Goal: Task Accomplishment & Management: Complete application form

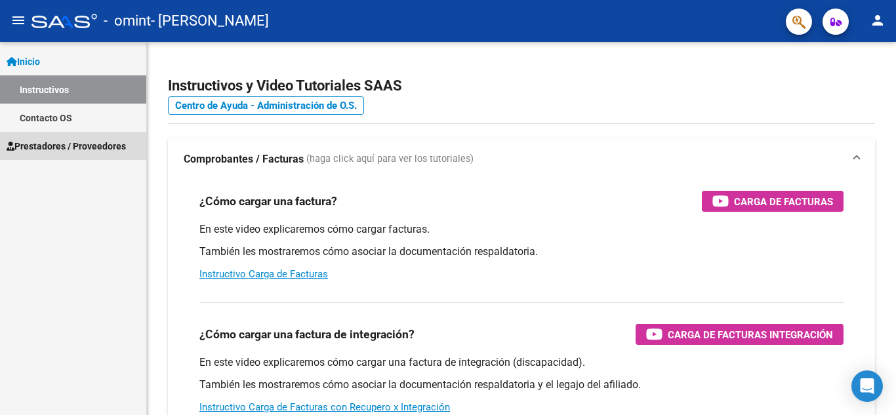
click at [87, 152] on span "Prestadores / Proveedores" at bounding box center [66, 146] width 119 height 14
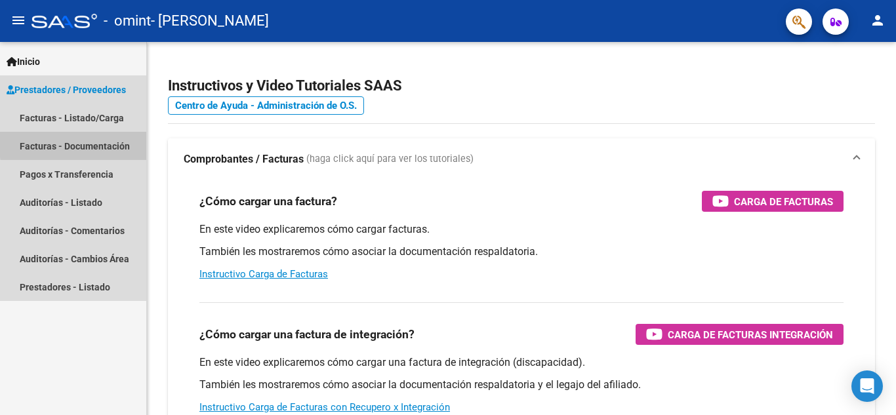
click at [101, 142] on link "Facturas - Documentación" at bounding box center [73, 146] width 146 height 28
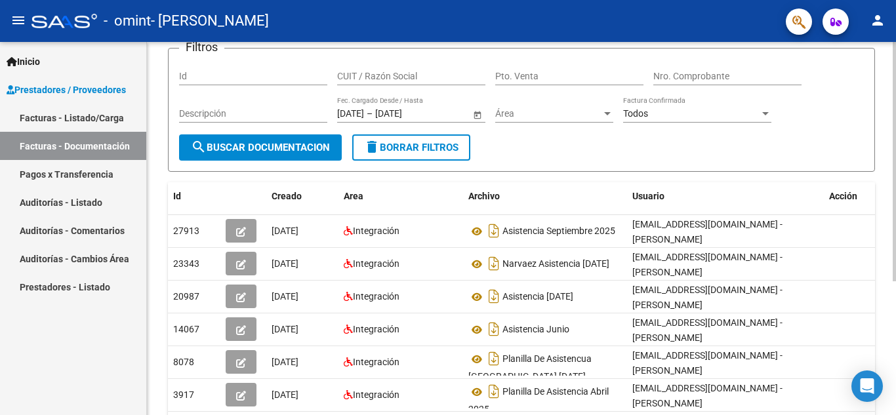
scroll to position [108, 0]
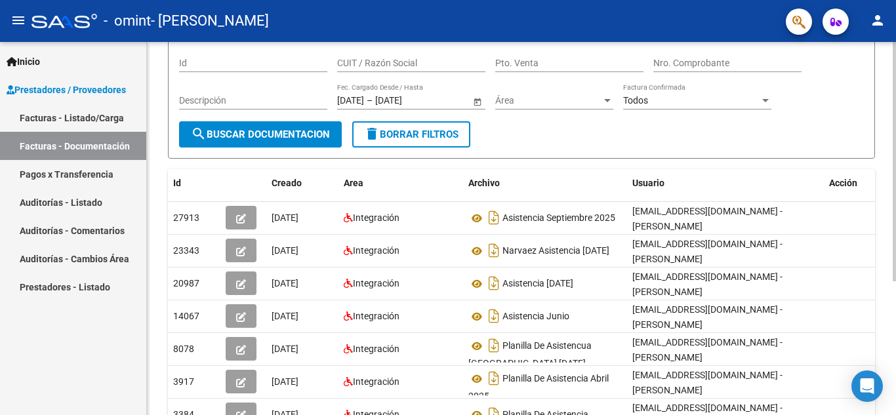
click at [895, 262] on div at bounding box center [894, 232] width 3 height 239
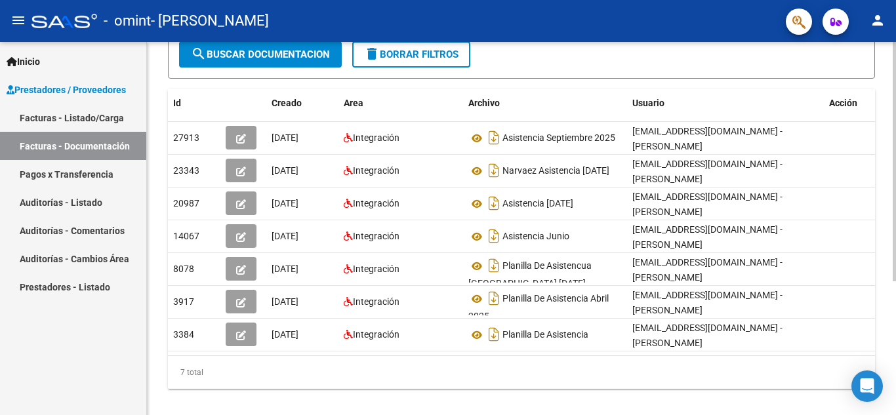
scroll to position [209, 0]
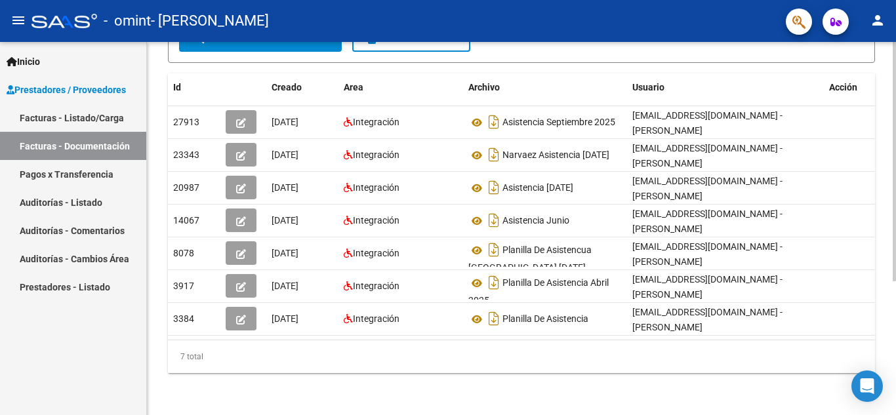
click at [895, 285] on div at bounding box center [894, 295] width 3 height 239
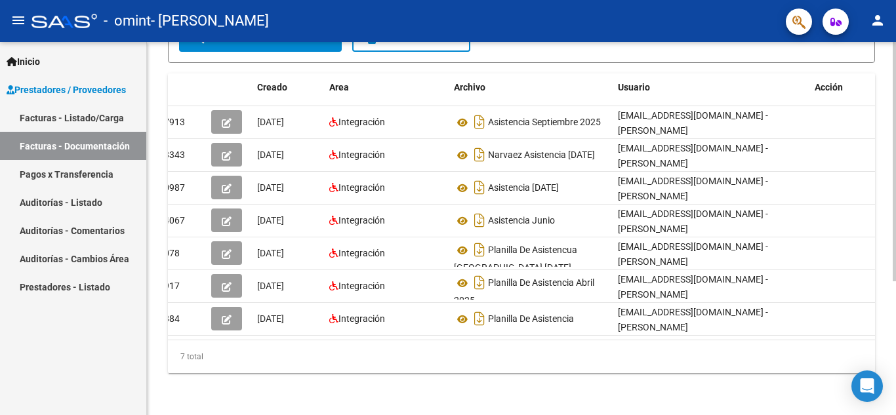
scroll to position [0, 0]
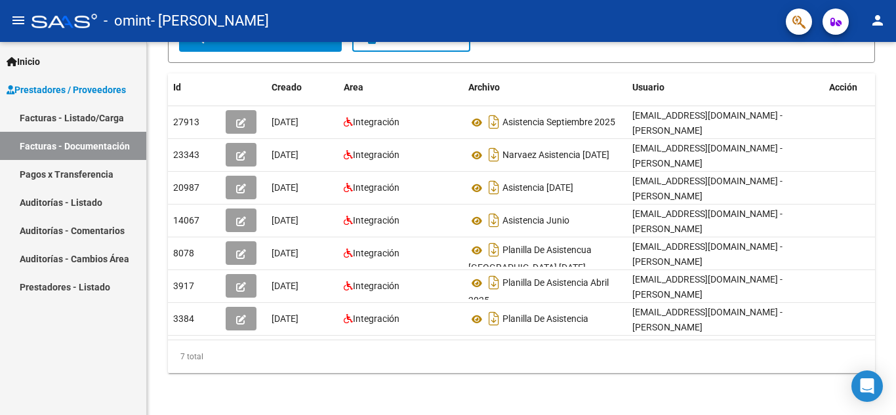
click at [93, 285] on link "Prestadores - Listado" at bounding box center [73, 287] width 146 height 28
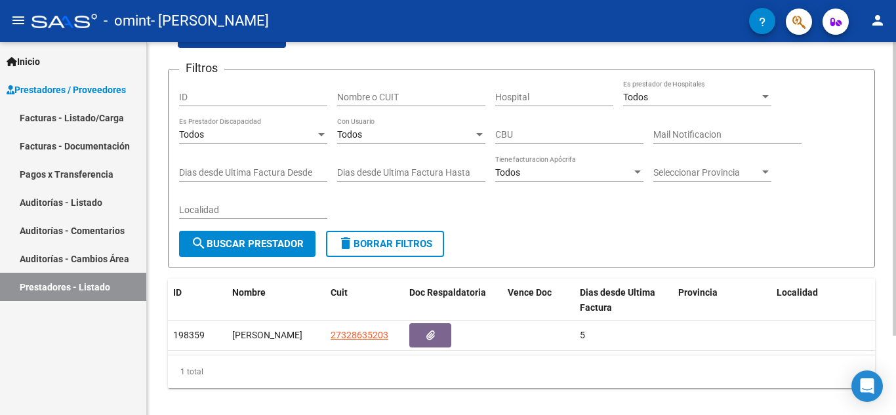
scroll to position [100, 0]
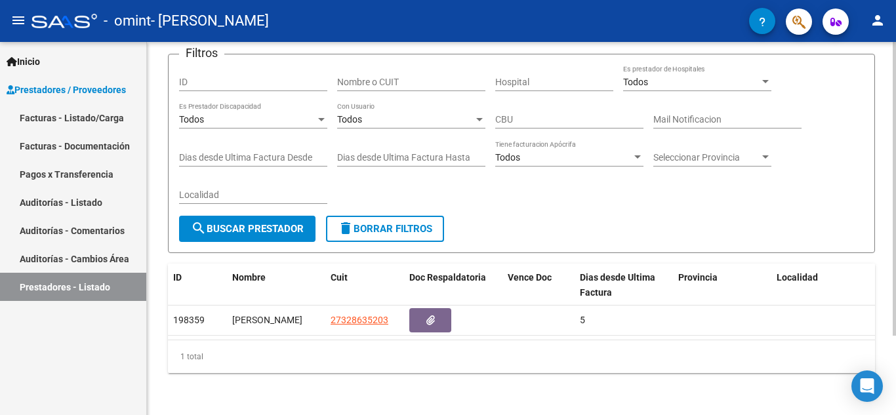
click at [894, 288] on div at bounding box center [894, 268] width 3 height 294
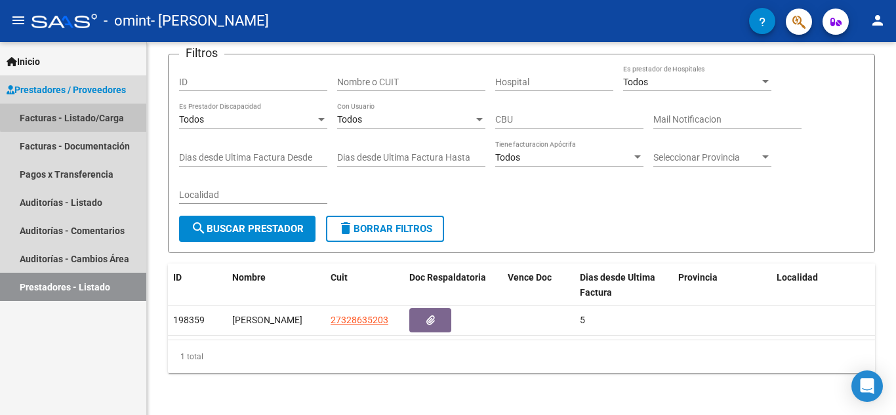
click at [87, 112] on link "Facturas - Listado/Carga" at bounding box center [73, 118] width 146 height 28
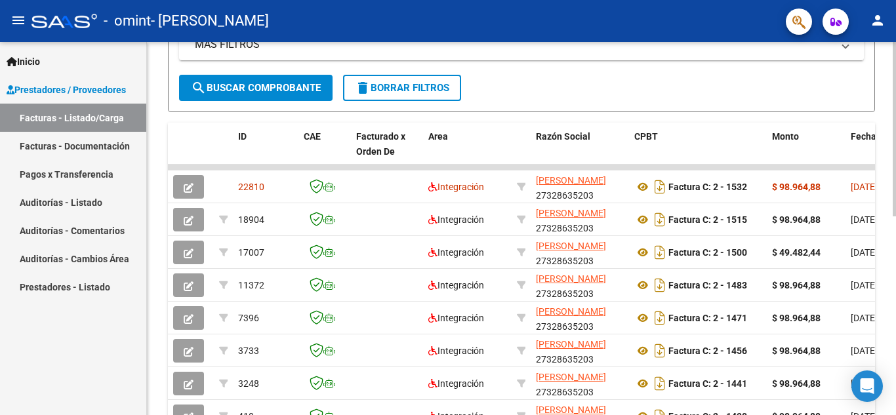
scroll to position [322, 0]
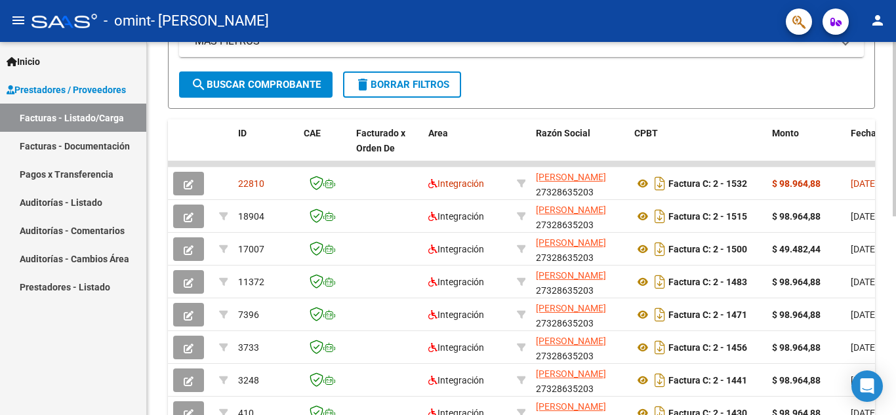
click at [895, 310] on div at bounding box center [894, 283] width 3 height 175
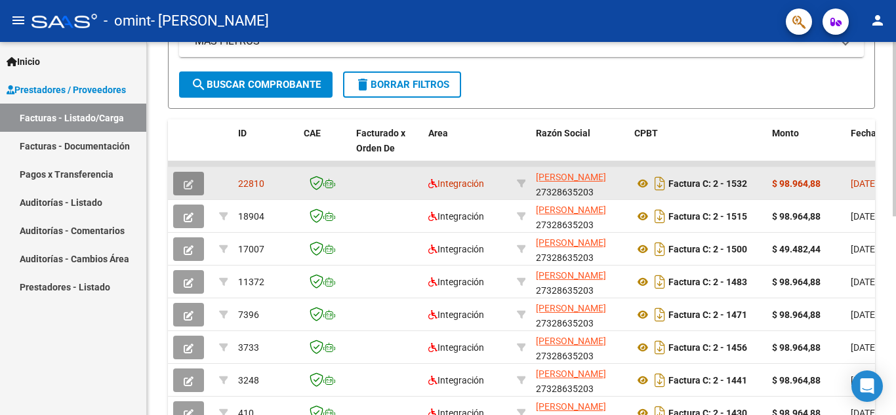
click at [186, 181] on icon "button" at bounding box center [189, 185] width 10 height 10
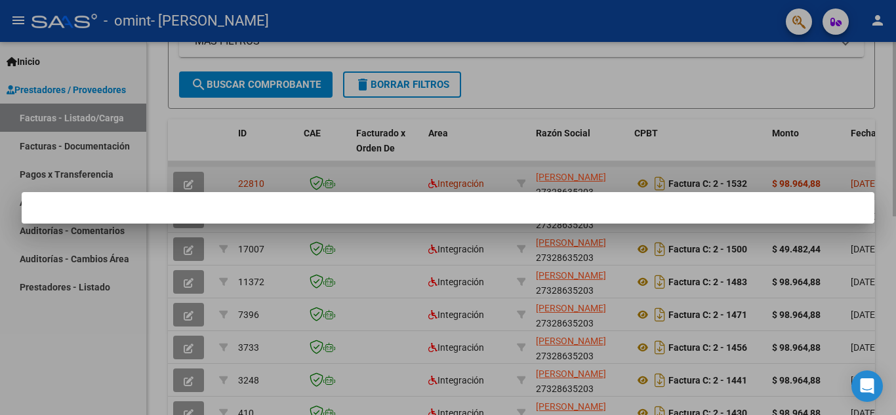
click at [186, 181] on div at bounding box center [448, 207] width 896 height 415
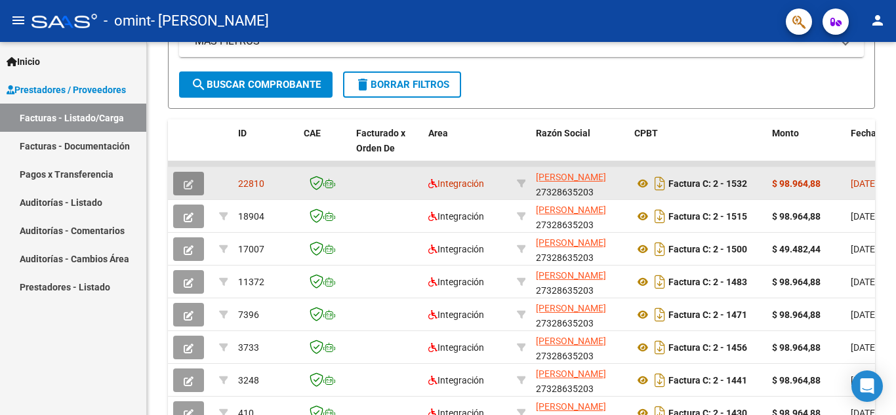
click at [187, 185] on icon "button" at bounding box center [189, 185] width 10 height 10
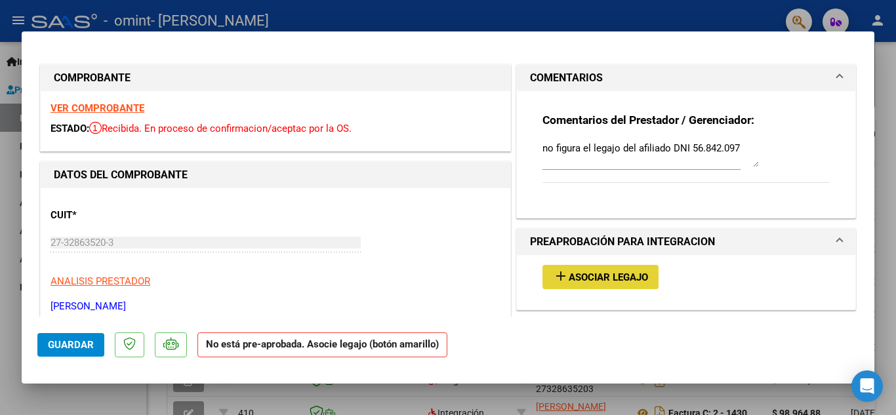
click at [623, 276] on span "Asociar Legajo" at bounding box center [608, 278] width 79 height 12
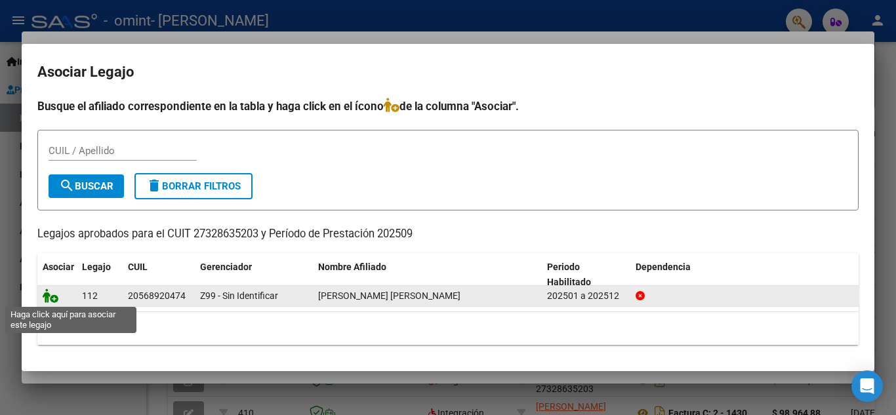
click at [52, 298] on icon at bounding box center [51, 296] width 16 height 14
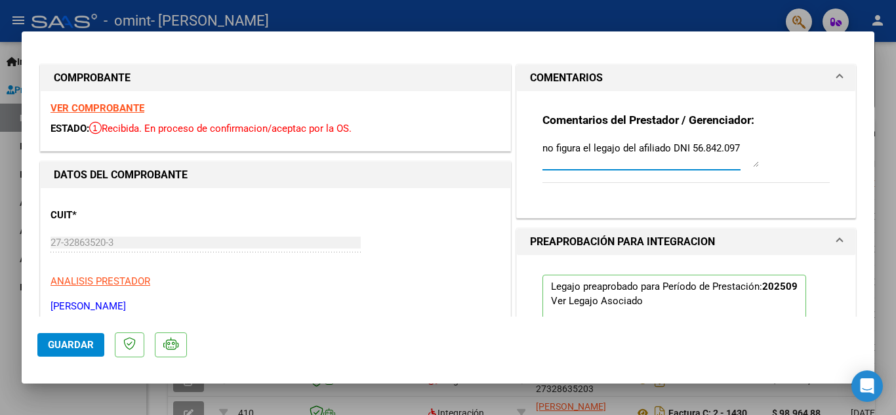
click at [625, 143] on textarea "no figura el legajo del afiliado DNI 56.842.097" at bounding box center [651, 154] width 216 height 26
type textarea "7"
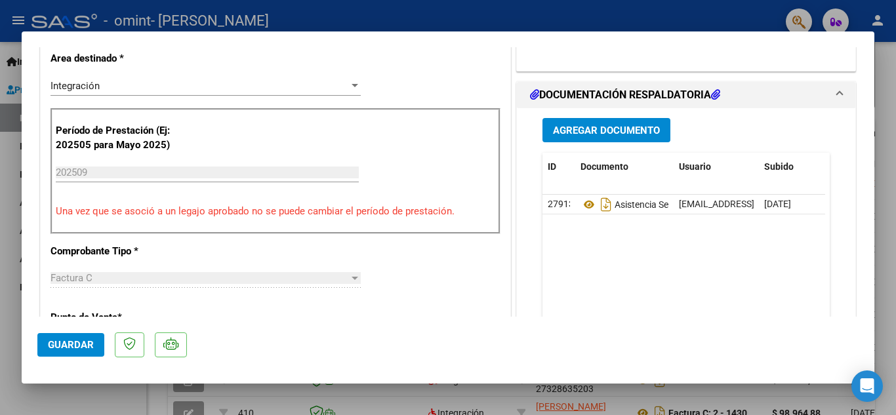
scroll to position [285, 0]
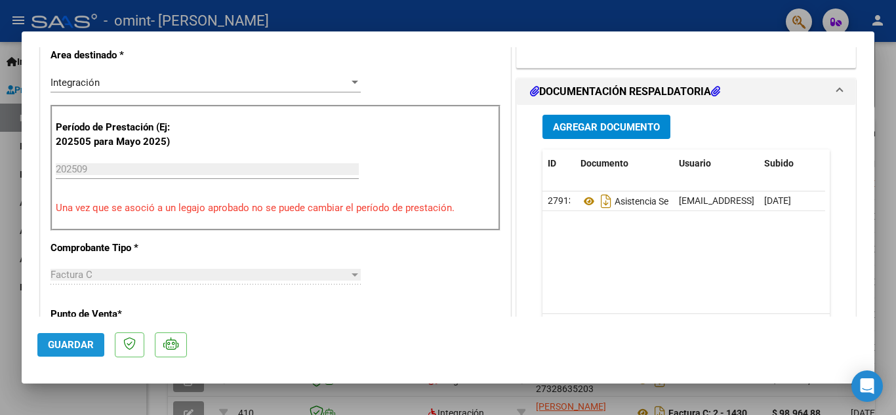
click at [64, 345] on span "Guardar" at bounding box center [71, 345] width 46 height 12
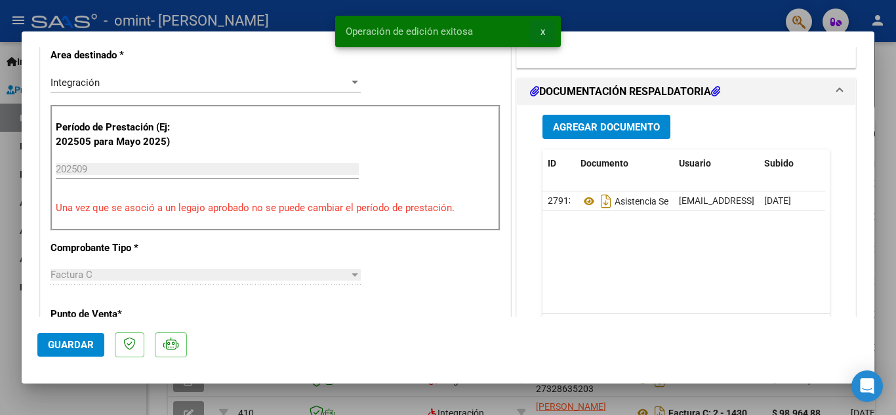
click at [542, 30] on span "x" at bounding box center [543, 32] width 5 height 12
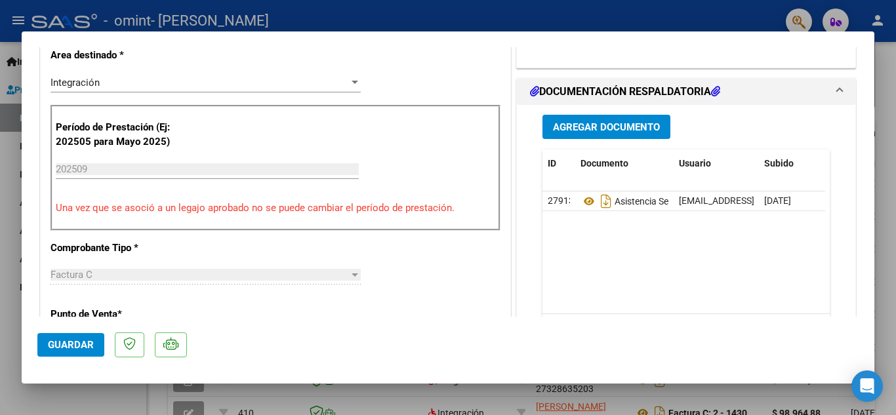
click at [882, 155] on div at bounding box center [448, 207] width 896 height 415
type input "$ 0,00"
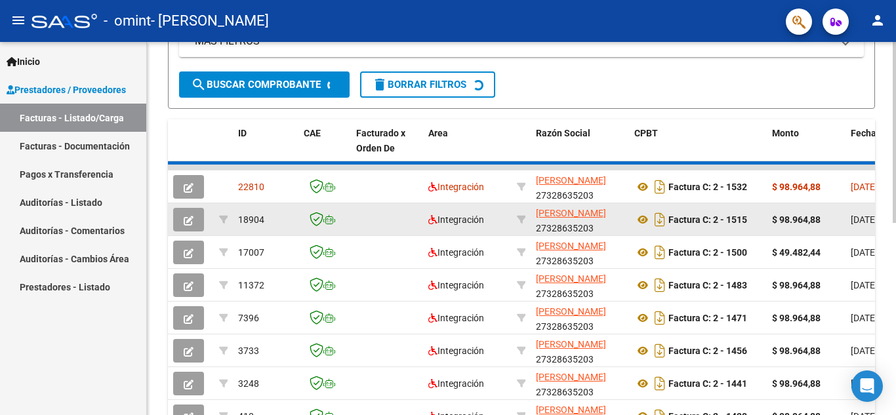
scroll to position [322, 0]
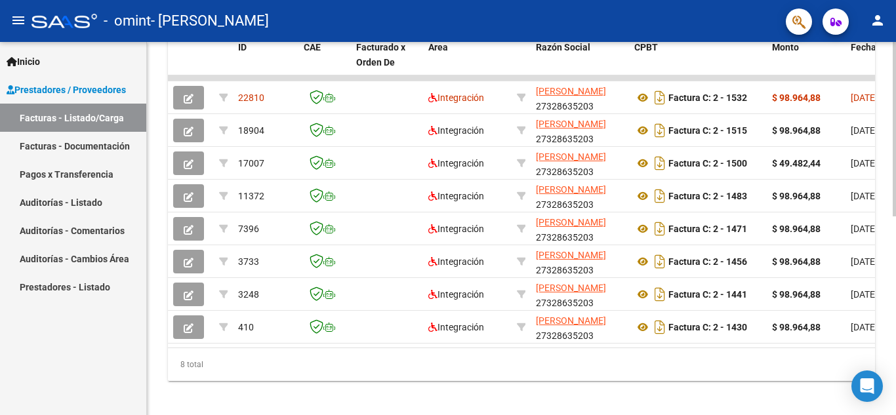
click at [895, 253] on div at bounding box center [894, 324] width 3 height 175
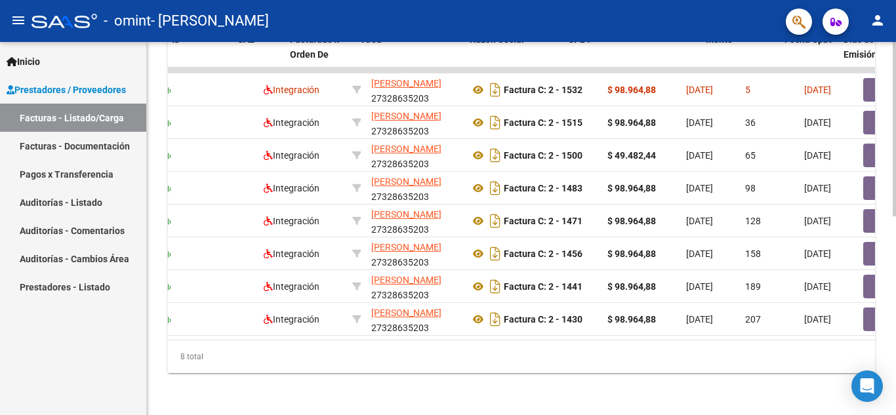
scroll to position [0, 0]
